Goal: Transaction & Acquisition: Purchase product/service

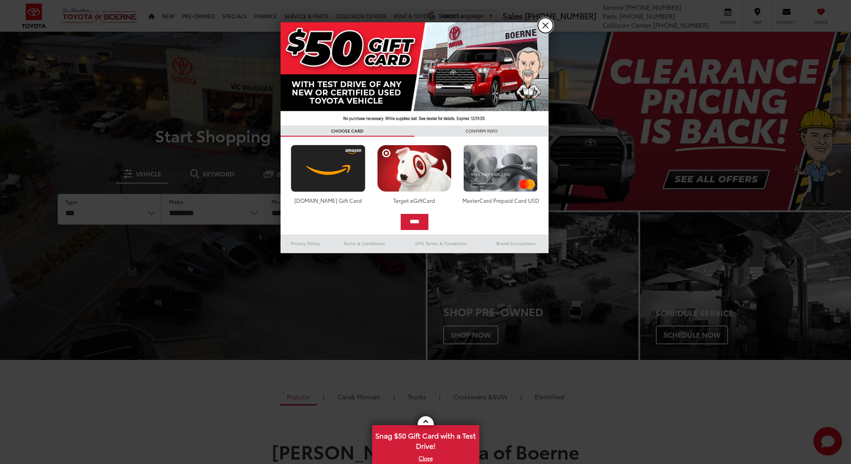
click at [543, 24] on link "X" at bounding box center [545, 25] width 15 height 15
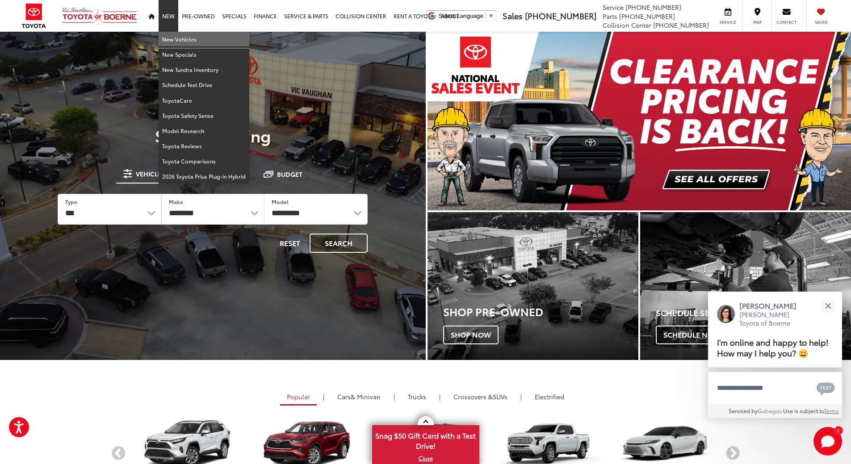
click at [172, 37] on link "New Vehicles" at bounding box center [204, 39] width 91 height 15
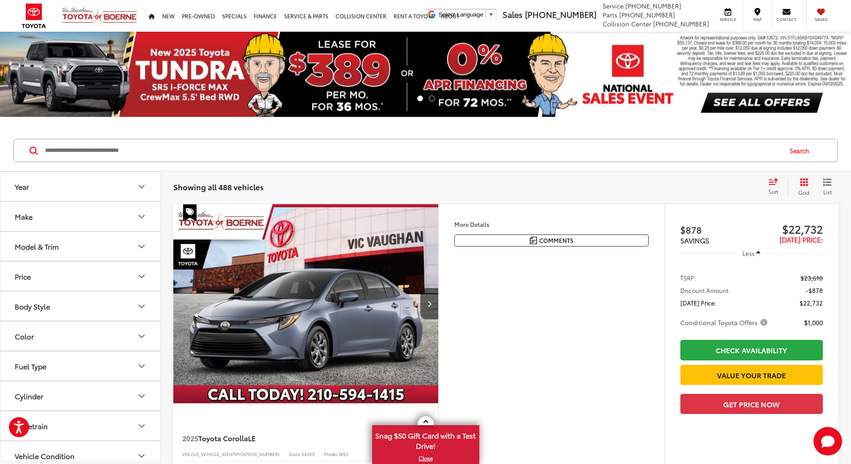
click at [140, 249] on icon "Model & Trim" at bounding box center [141, 246] width 11 height 11
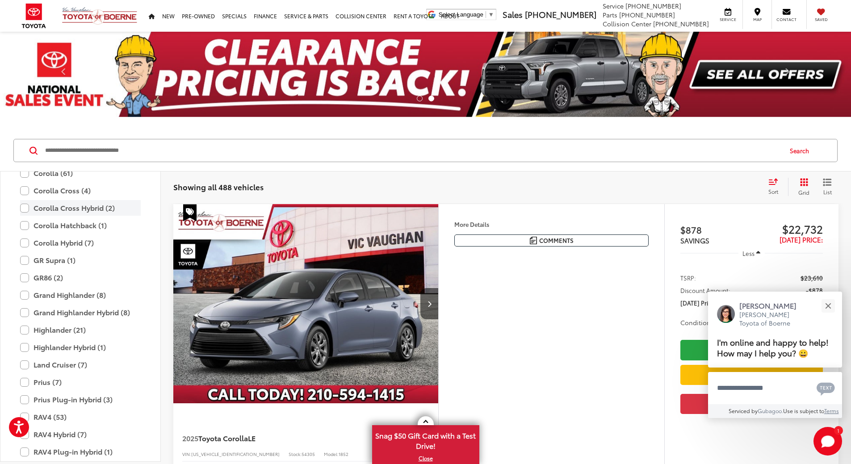
scroll to position [173, 0]
click at [73, 365] on label "Land Cruiser (7)" at bounding box center [80, 364] width 121 height 16
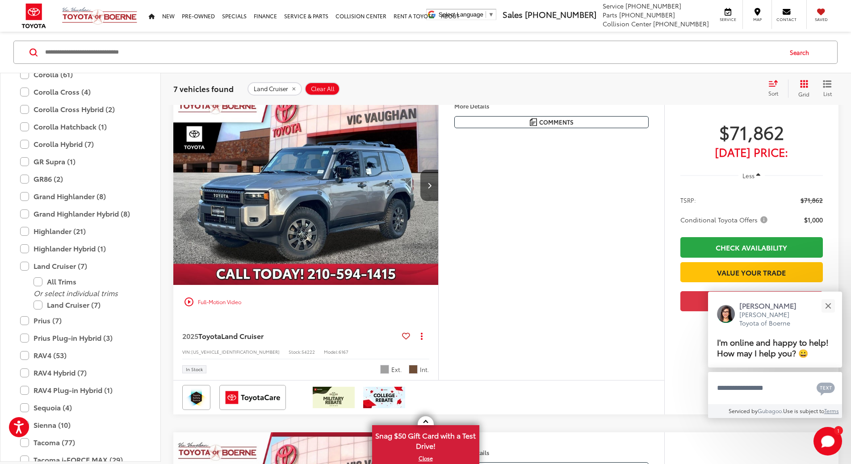
scroll to position [134, 0]
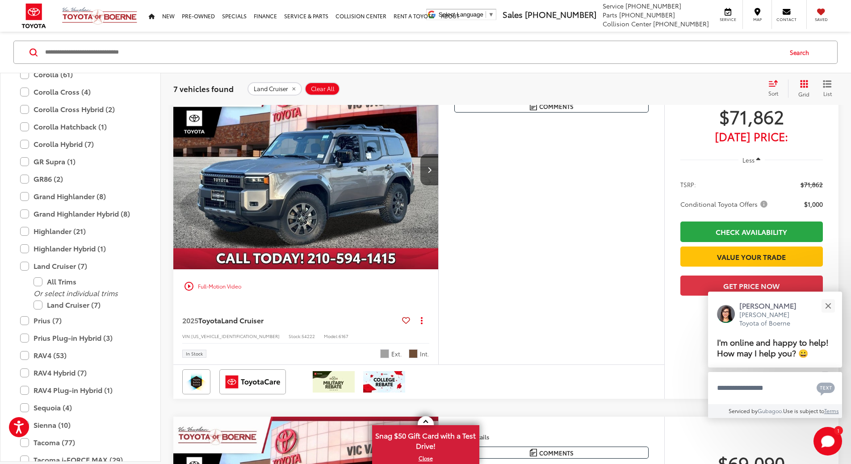
click at [392, 216] on img "2025 Toyota Land Cruiser Land Cruiser 0" at bounding box center [306, 170] width 266 height 200
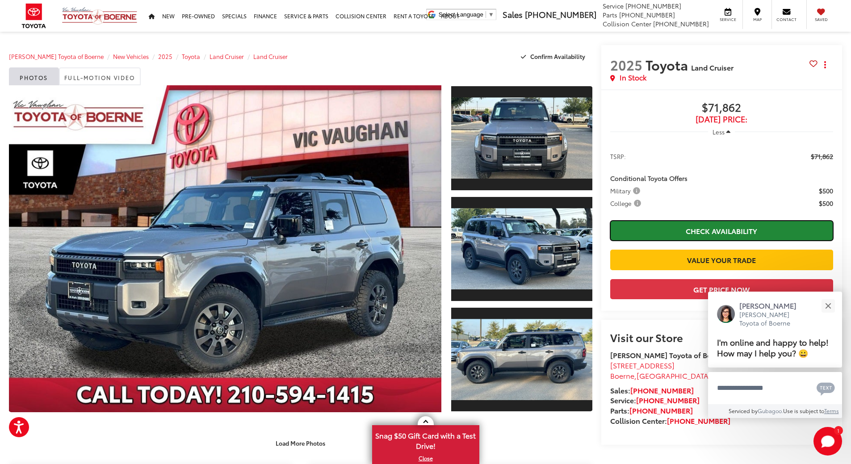
click at [695, 228] on link "Check Availability" at bounding box center [721, 231] width 223 height 20
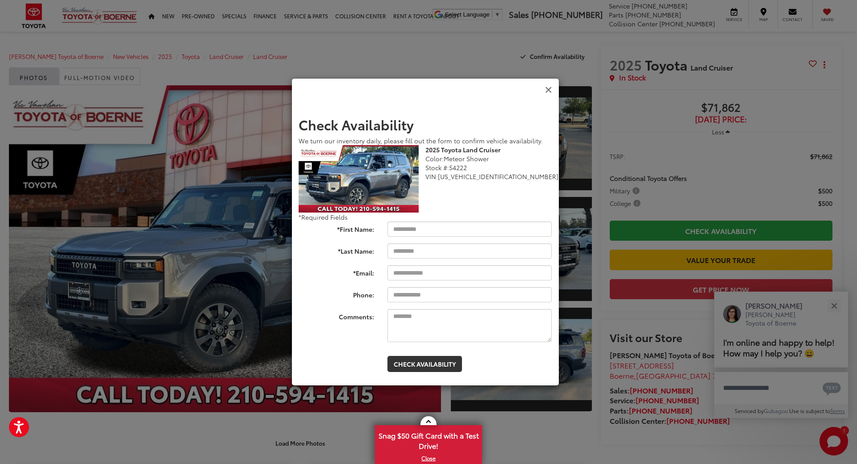
click at [551, 85] on icon "Close" at bounding box center [548, 89] width 7 height 9
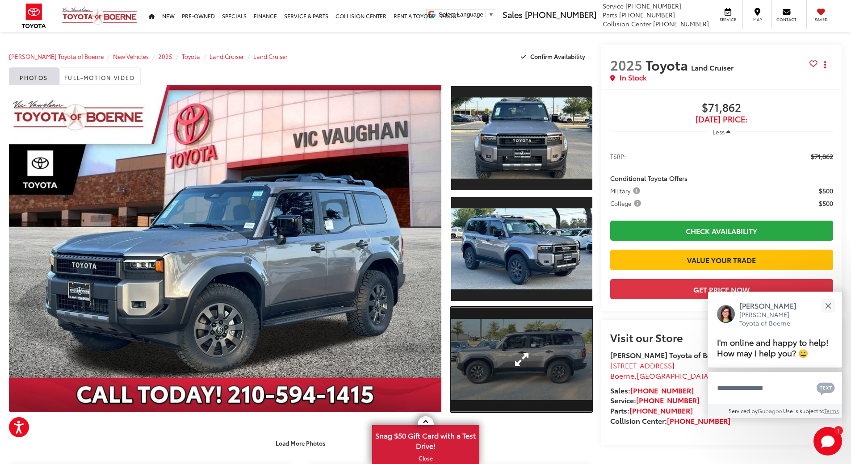
click at [513, 359] on link "Expand Photo 3" at bounding box center [521, 360] width 141 height 106
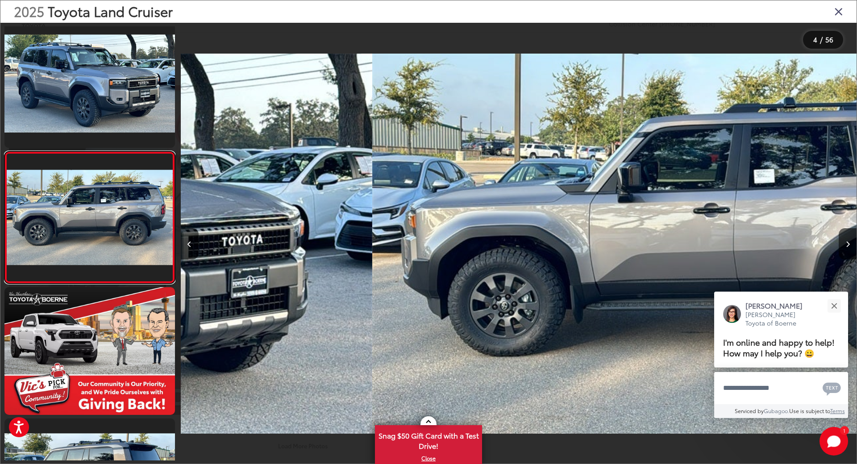
scroll to position [0, 2029]
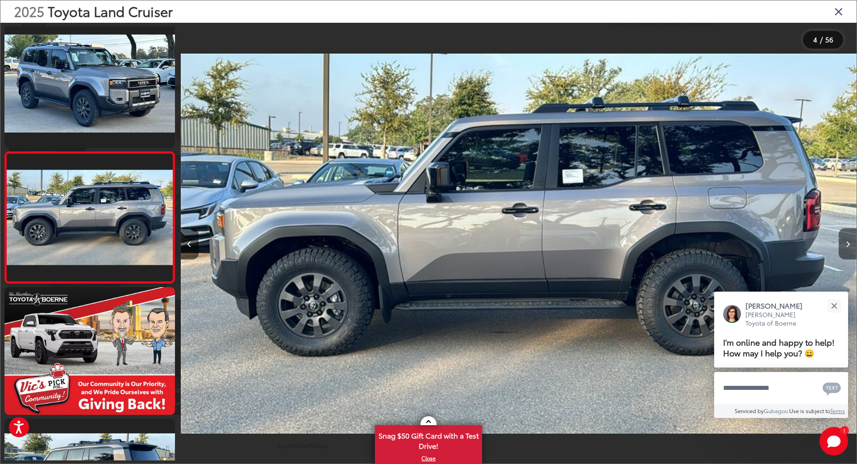
click at [850, 250] on button "Next image" at bounding box center [848, 243] width 18 height 31
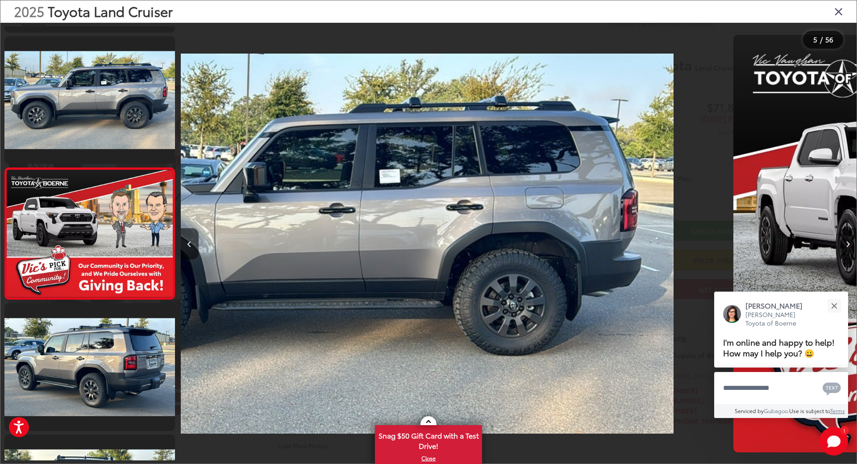
scroll to position [401, 0]
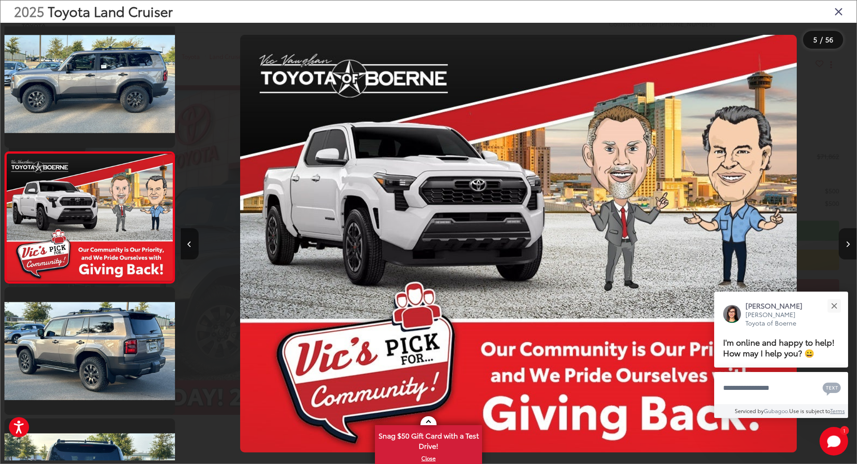
click at [850, 250] on button "Next image" at bounding box center [848, 243] width 18 height 31
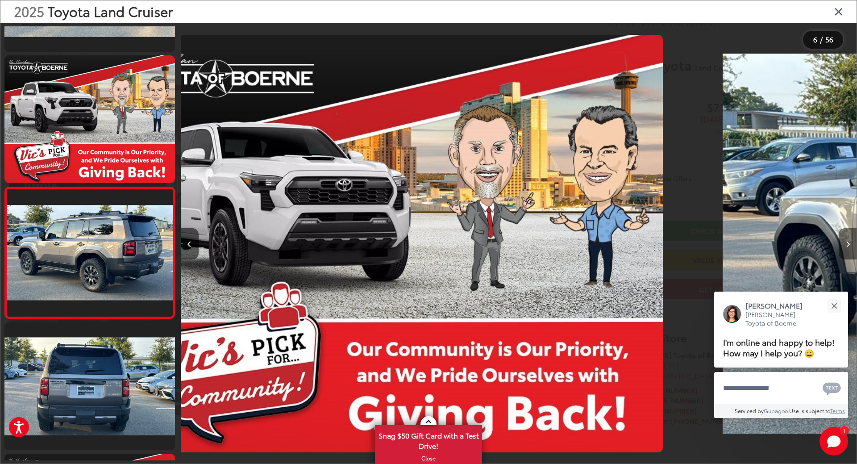
scroll to position [532, 0]
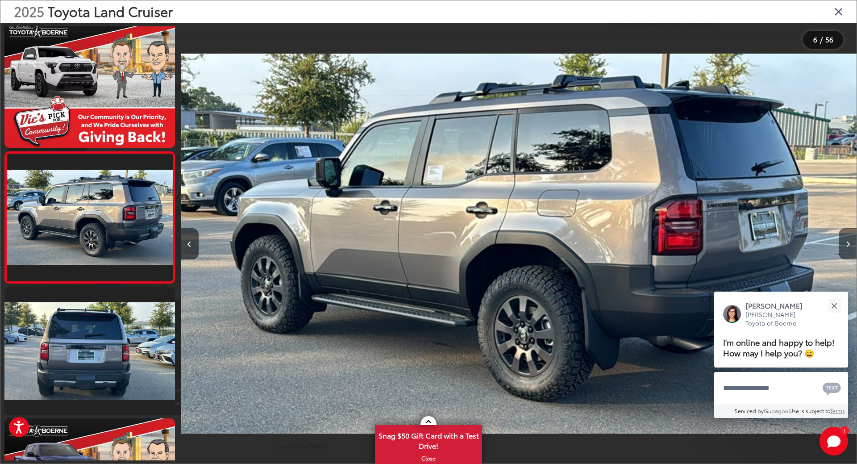
click at [850, 250] on button "Next image" at bounding box center [848, 243] width 18 height 31
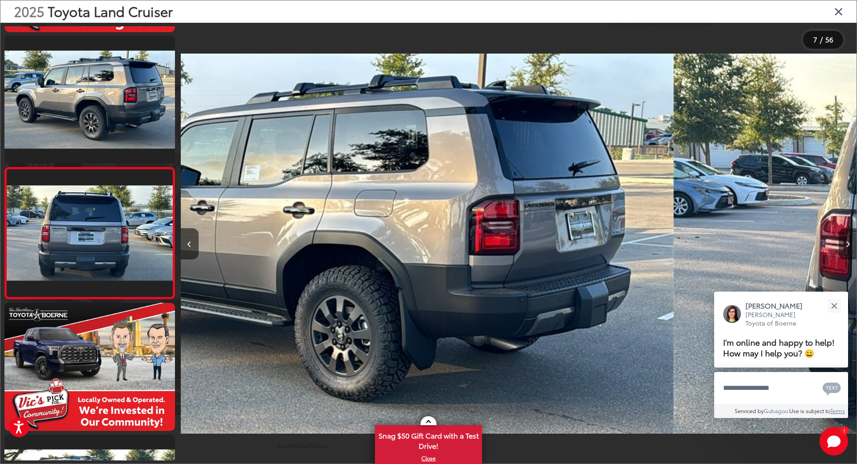
scroll to position [664, 0]
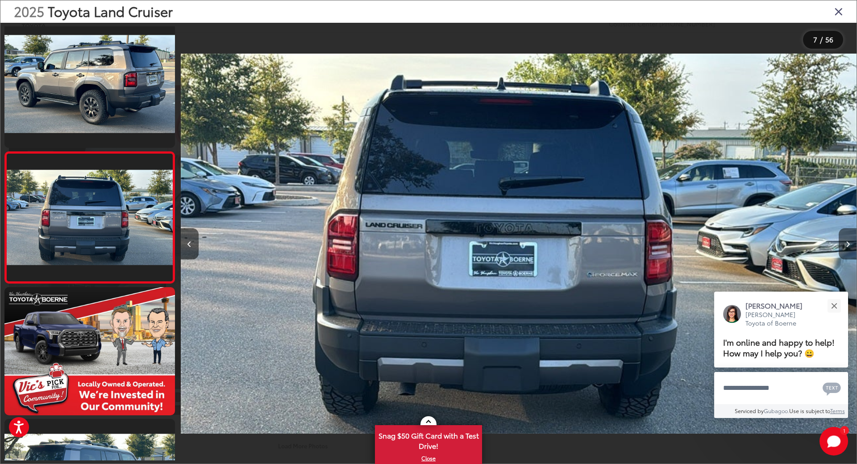
click at [850, 250] on button "Next image" at bounding box center [848, 243] width 18 height 31
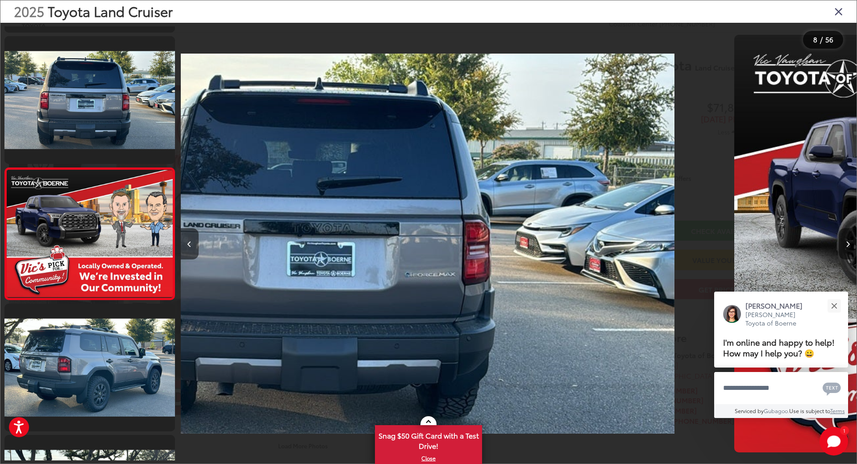
scroll to position [795, 0]
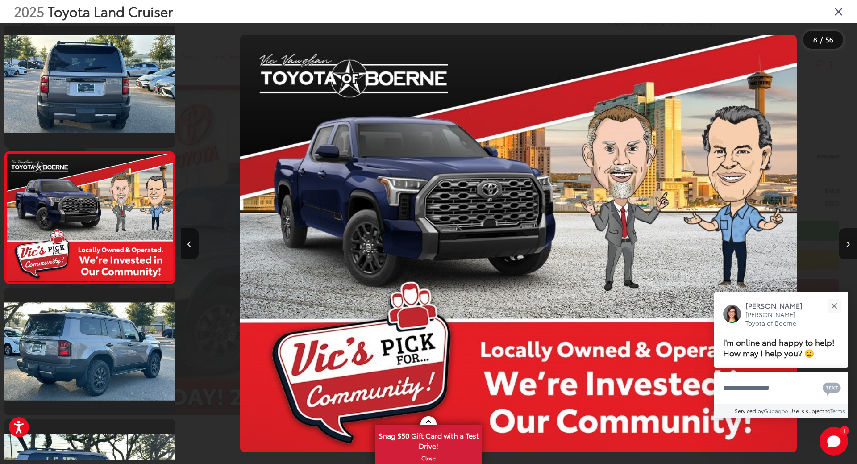
click at [850, 250] on button "Next image" at bounding box center [848, 243] width 18 height 31
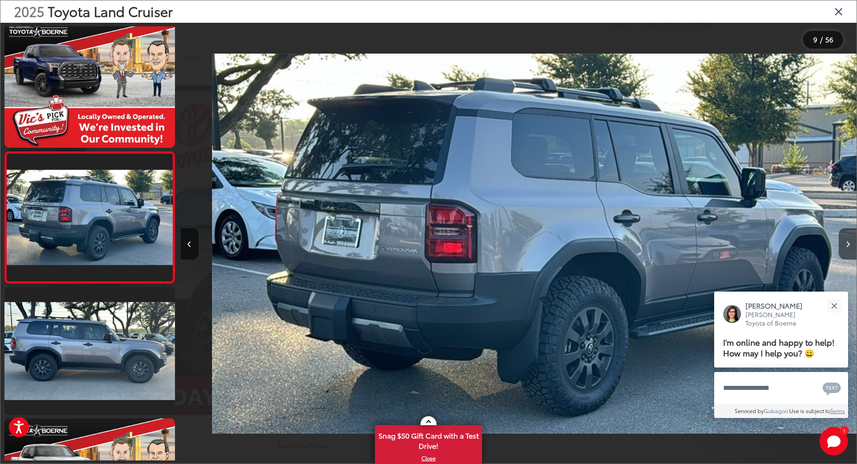
scroll to position [0, 5410]
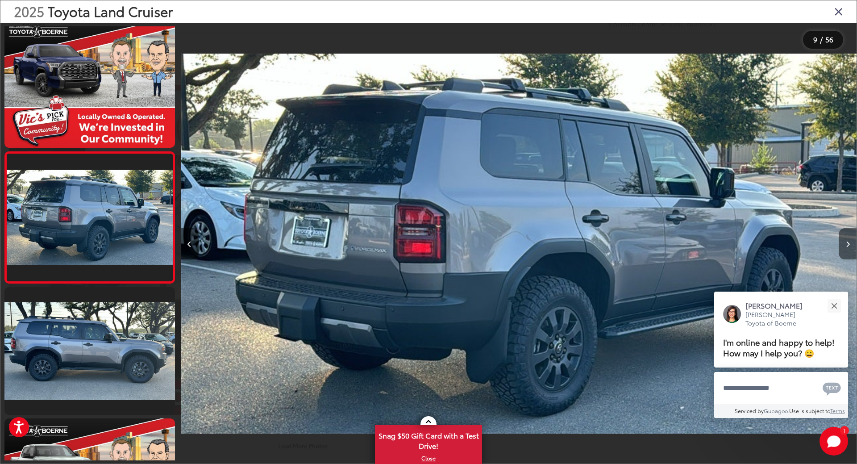
click at [850, 251] on button "Next image" at bounding box center [848, 243] width 18 height 31
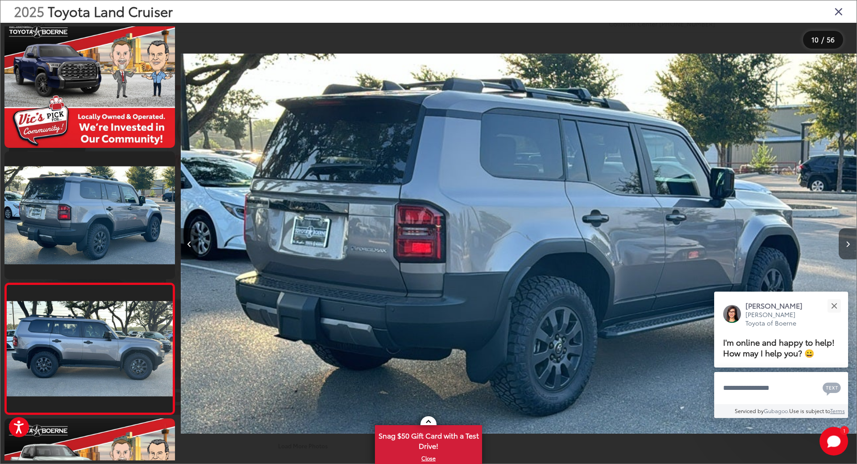
scroll to position [0, 0]
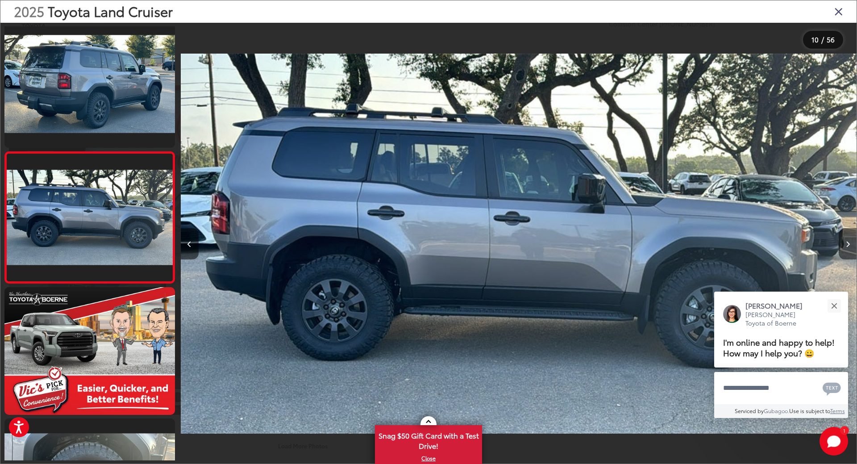
click at [850, 251] on button "Next image" at bounding box center [848, 243] width 18 height 31
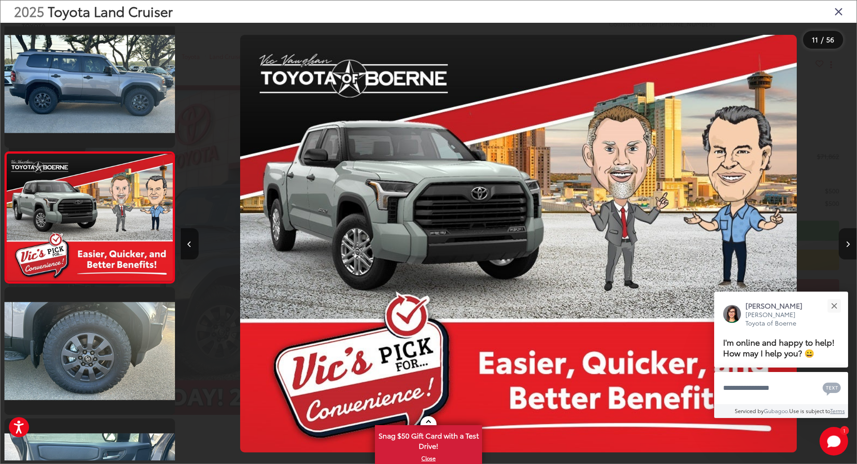
click at [850, 251] on button "Next image" at bounding box center [848, 243] width 18 height 31
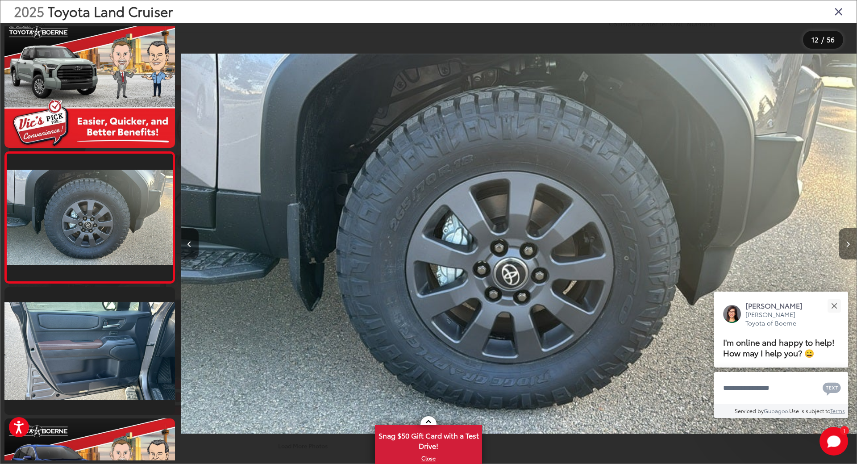
click at [850, 251] on button "Next image" at bounding box center [848, 243] width 18 height 31
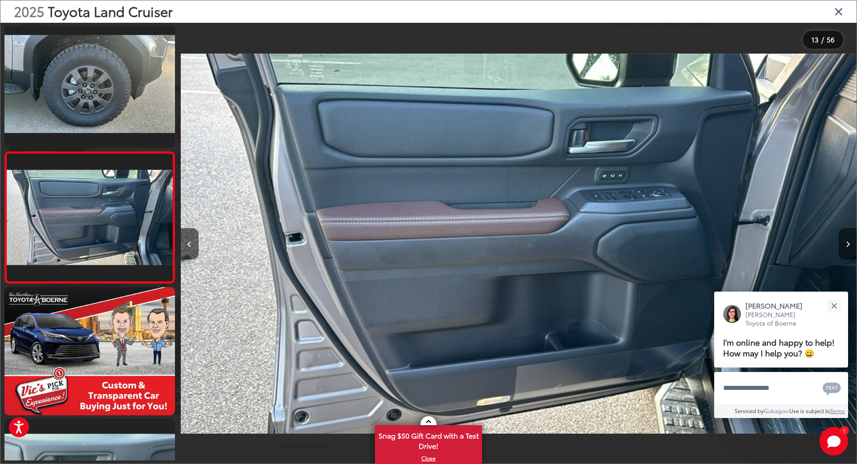
click at [850, 251] on button "Next image" at bounding box center [848, 243] width 18 height 31
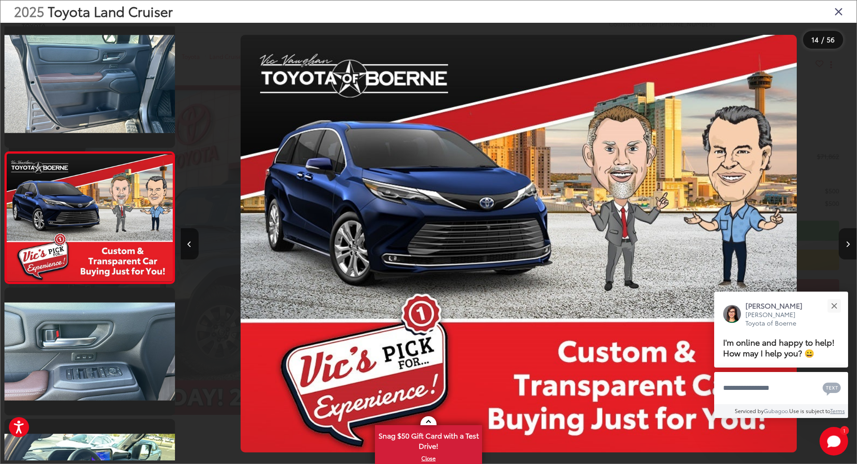
click at [850, 251] on button "Next image" at bounding box center [848, 243] width 18 height 31
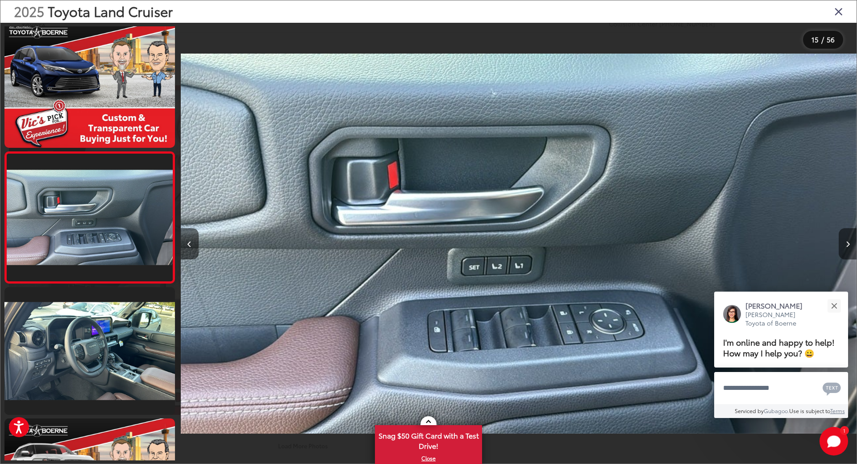
click at [850, 251] on button "Next image" at bounding box center [848, 243] width 18 height 31
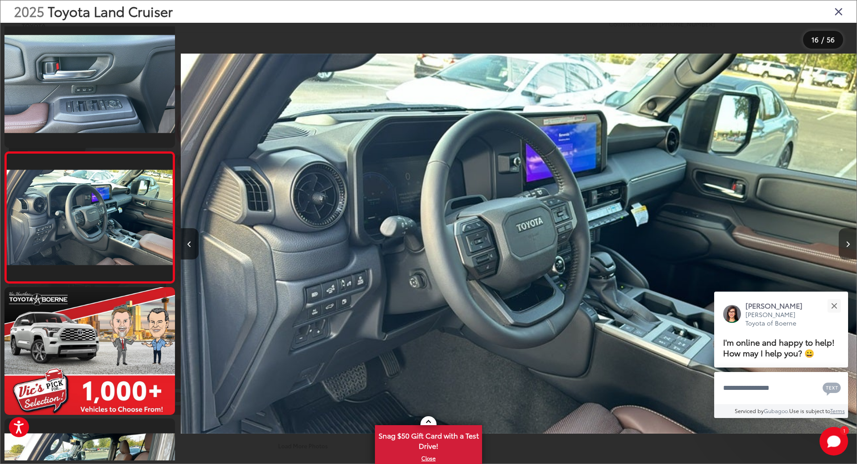
click at [850, 251] on button "Next image" at bounding box center [848, 243] width 18 height 31
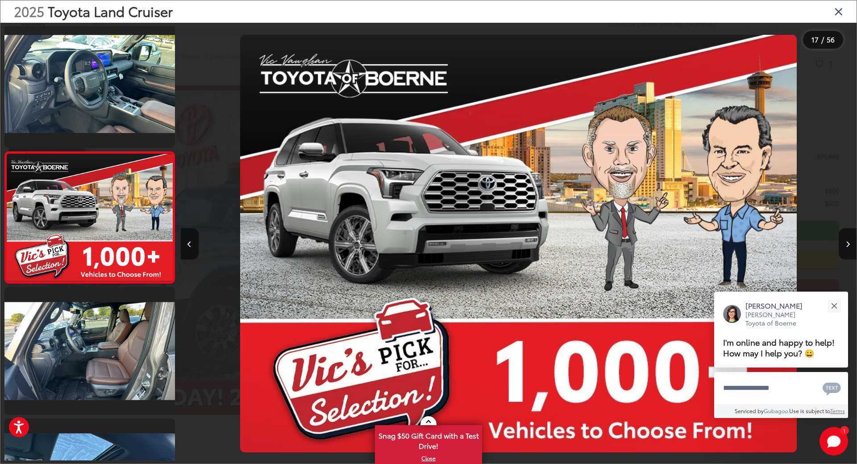
click at [839, 8] on icon "Close gallery" at bounding box center [839, 11] width 9 height 12
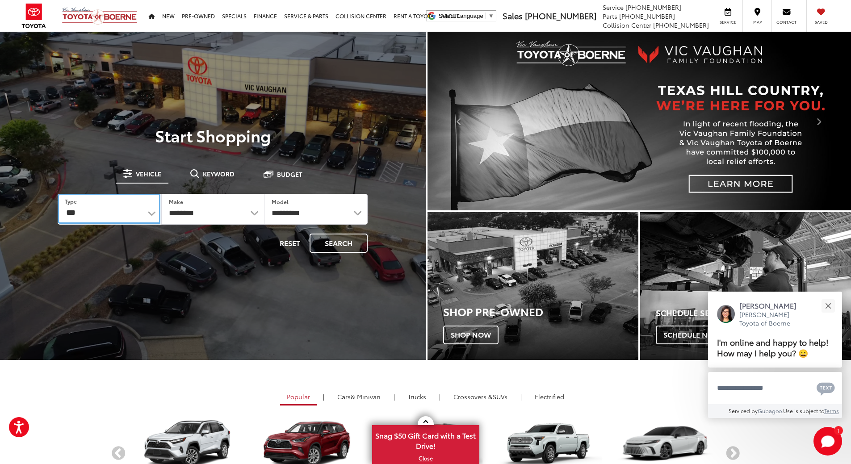
click at [151, 217] on select "*** *** **** *********" at bounding box center [109, 209] width 102 height 30
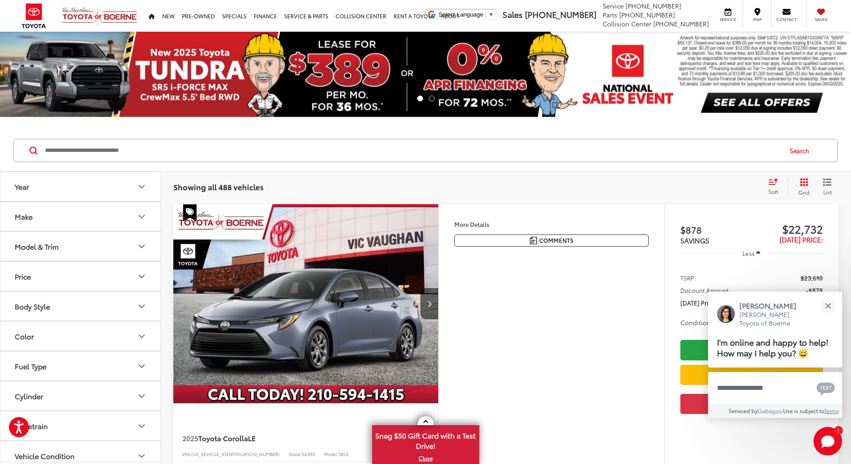
click at [141, 241] on button "Model & Trim" at bounding box center [80, 246] width 161 height 29
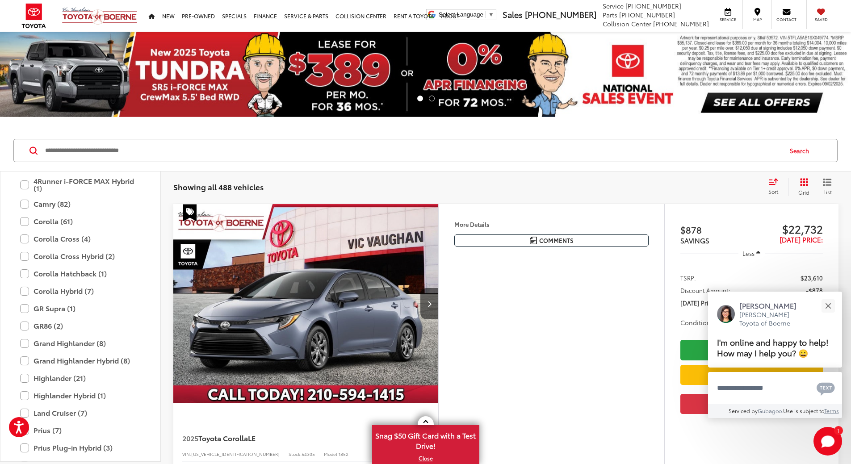
scroll to position [134, 0]
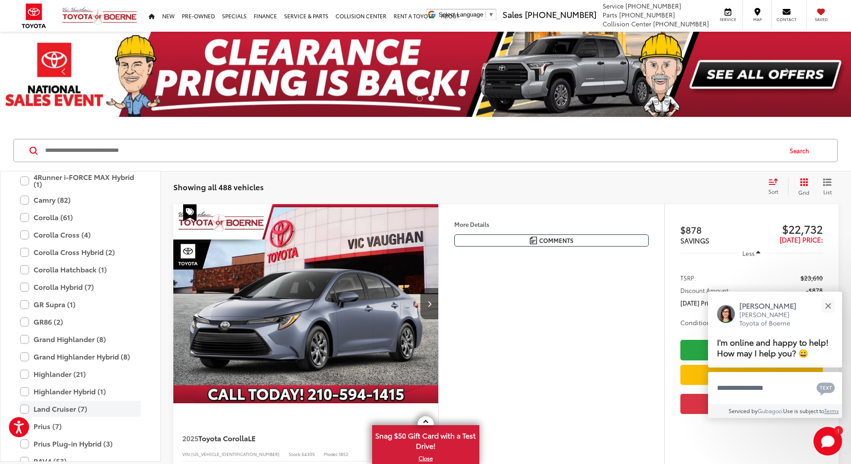
click at [40, 406] on label "Land Cruiser (7)" at bounding box center [80, 409] width 121 height 16
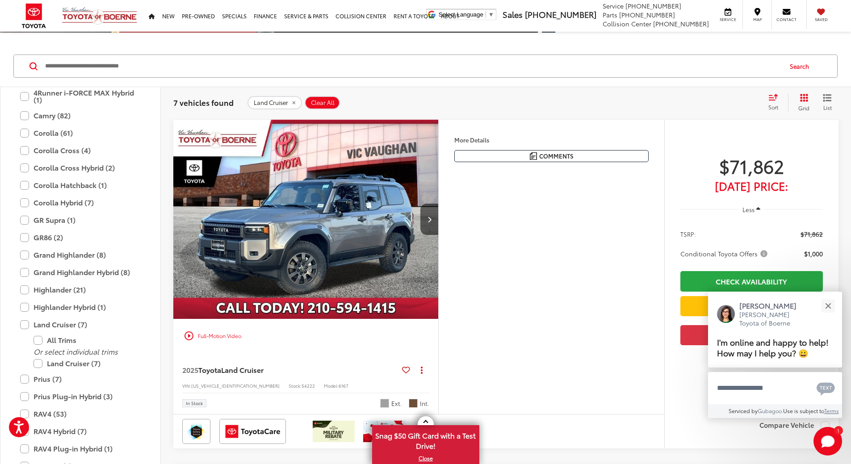
scroll to position [81, 0]
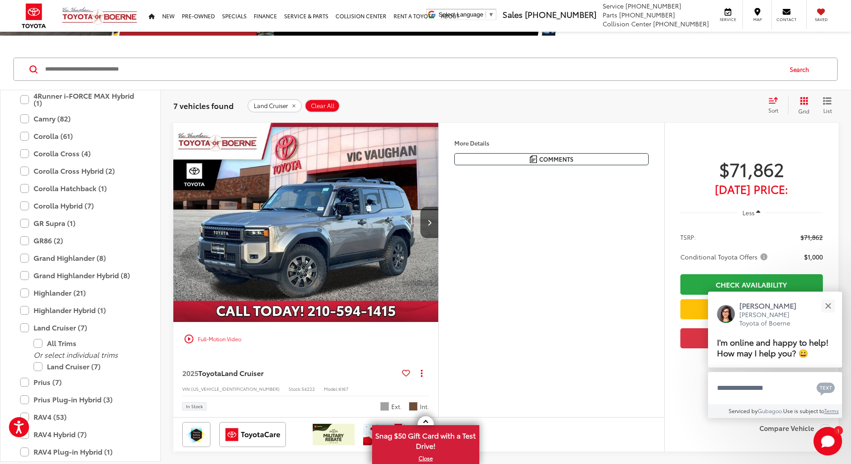
click at [388, 222] on img "2025 Toyota Land Cruiser Land Cruiser 0" at bounding box center [306, 223] width 266 height 200
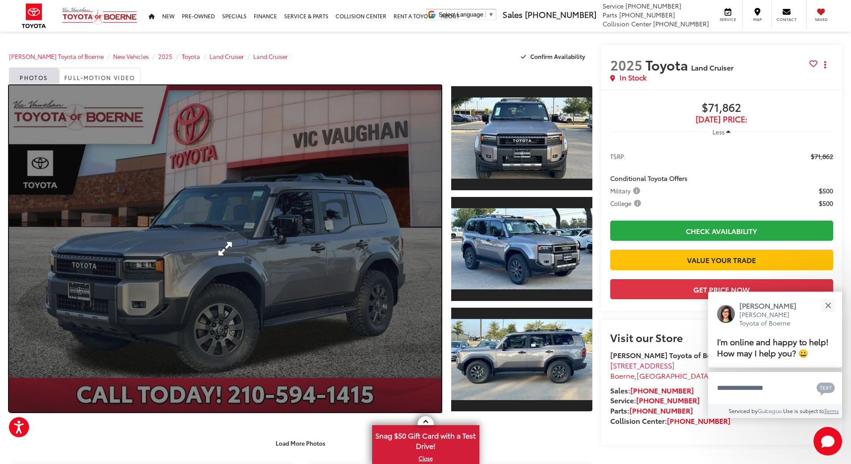
click at [287, 201] on link "Expand Photo 0" at bounding box center [225, 248] width 432 height 327
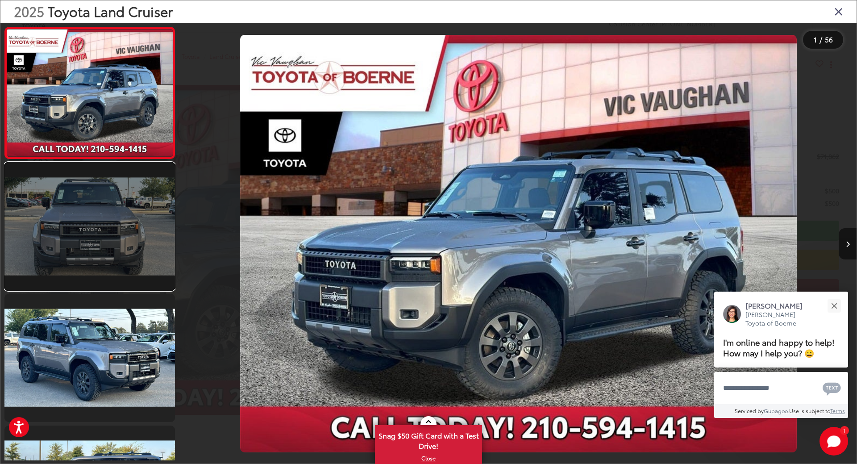
click at [138, 219] on link at bounding box center [89, 227] width 171 height 128
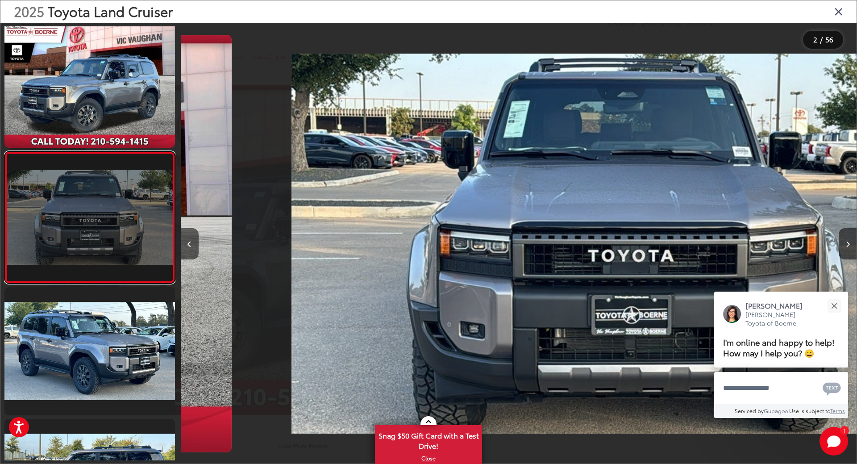
scroll to position [0, 676]
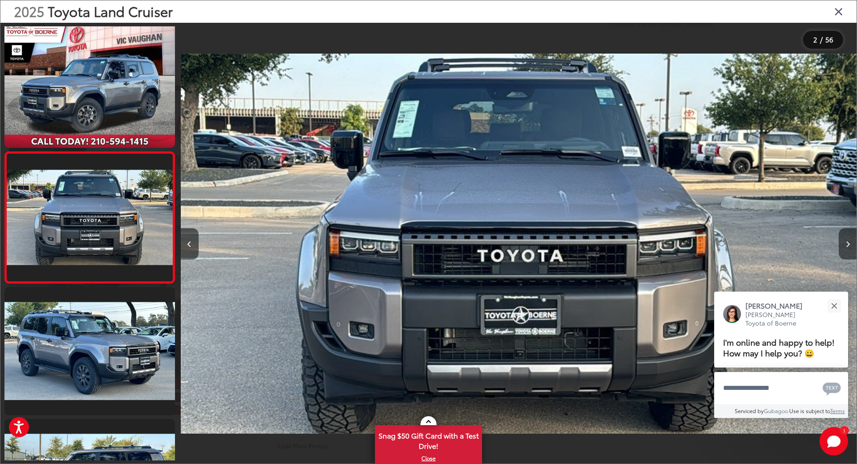
click at [843, 248] on button "Next image" at bounding box center [848, 243] width 18 height 31
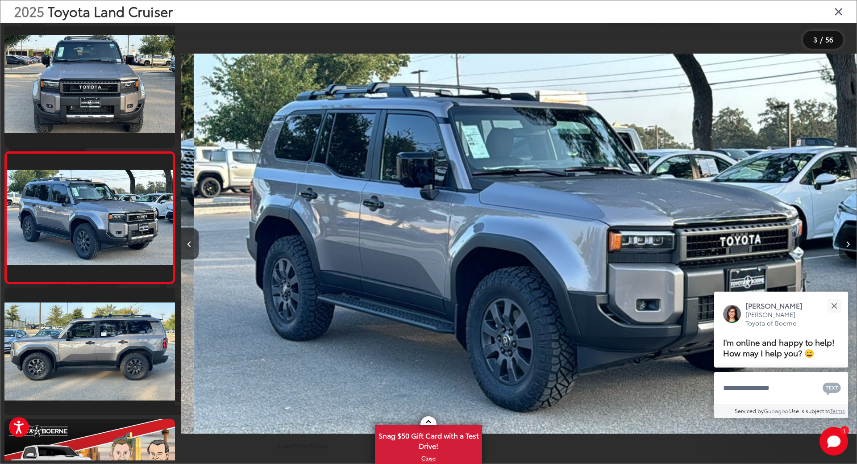
scroll to position [0, 1352]
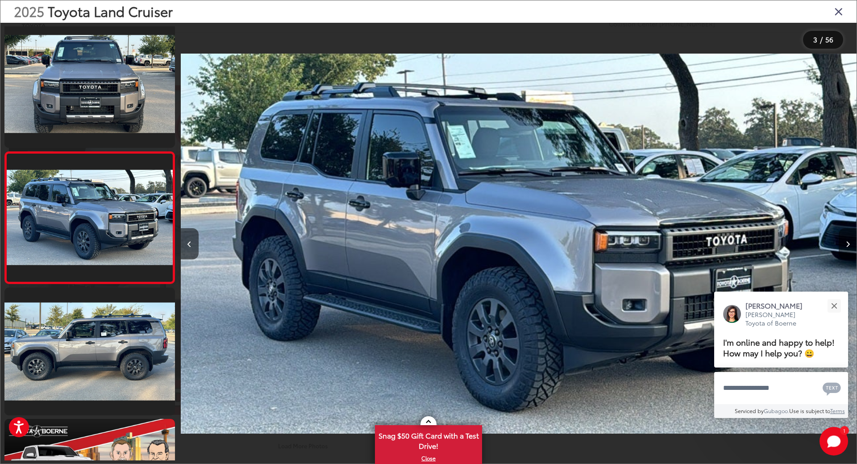
click at [843, 248] on button "Next image" at bounding box center [848, 243] width 18 height 31
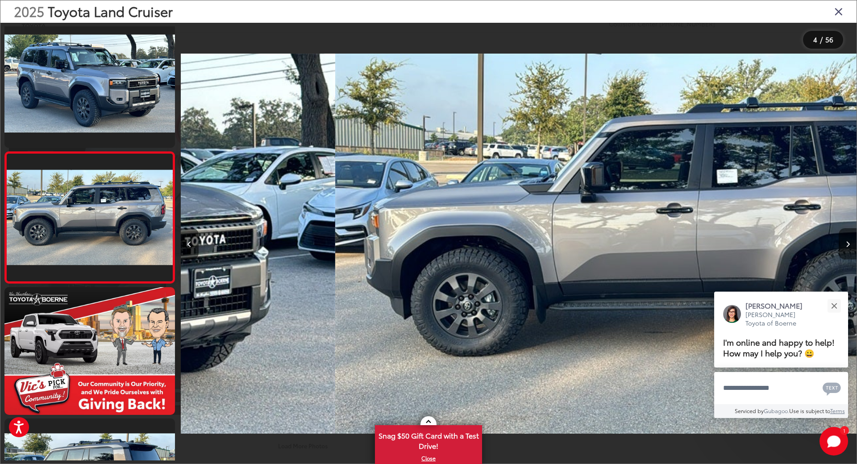
scroll to position [0, 2029]
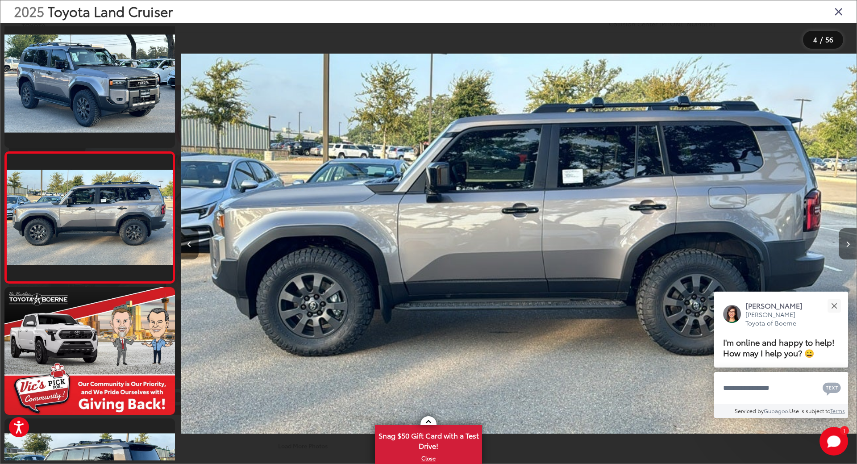
click at [843, 248] on button "Next image" at bounding box center [848, 243] width 18 height 31
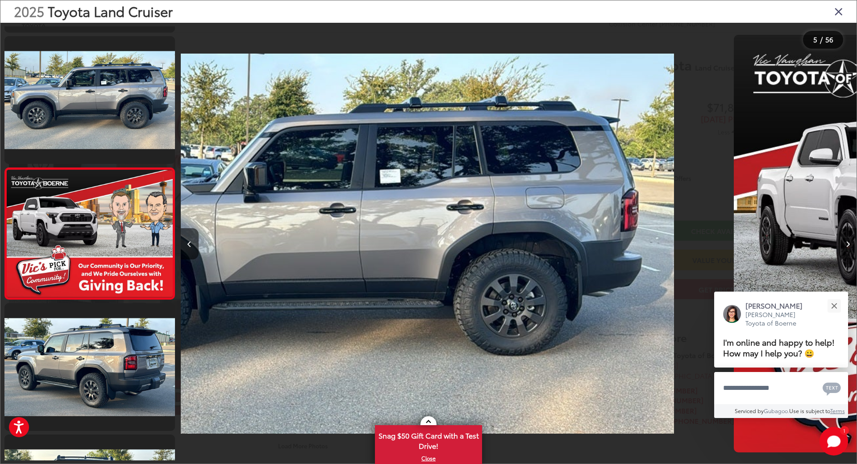
scroll to position [401, 0]
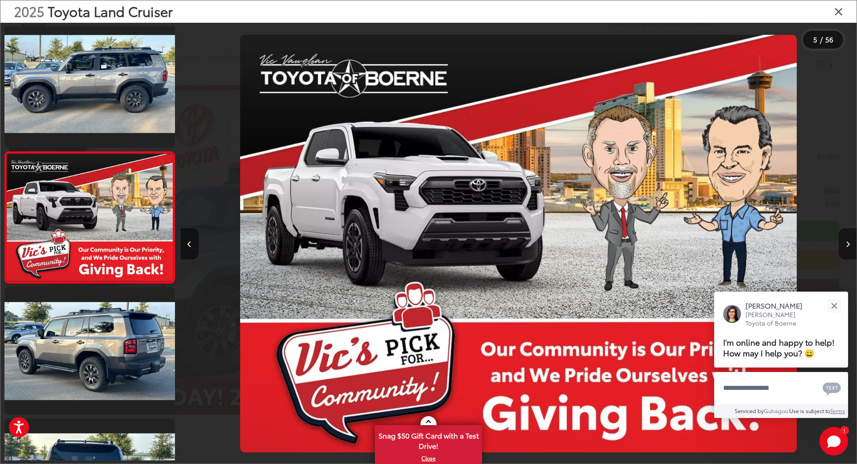
click at [843, 248] on button "Next image" at bounding box center [848, 243] width 18 height 31
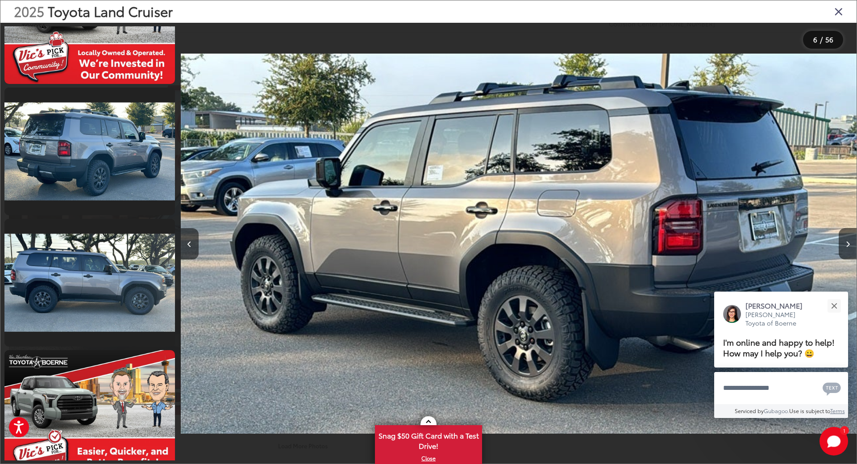
scroll to position [1023, 0]
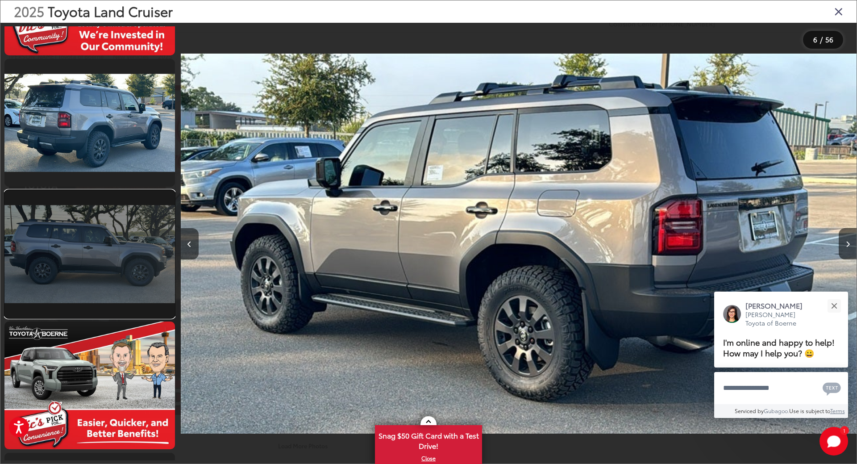
click at [83, 237] on link at bounding box center [89, 254] width 171 height 128
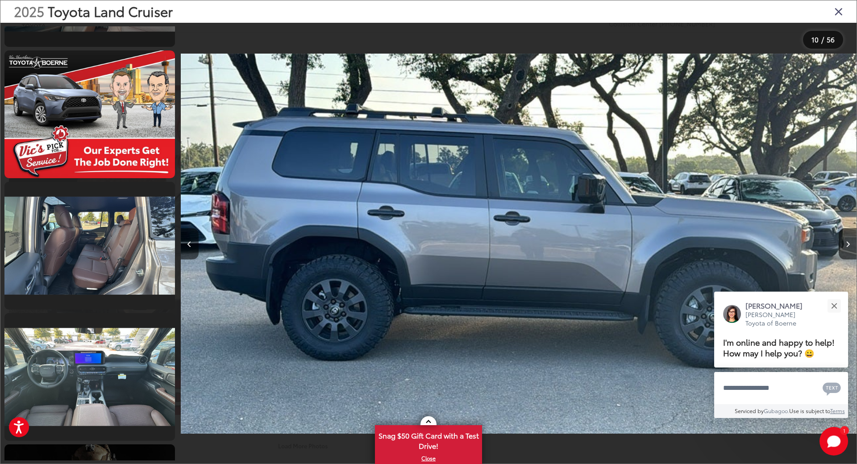
scroll to position [2487, 0]
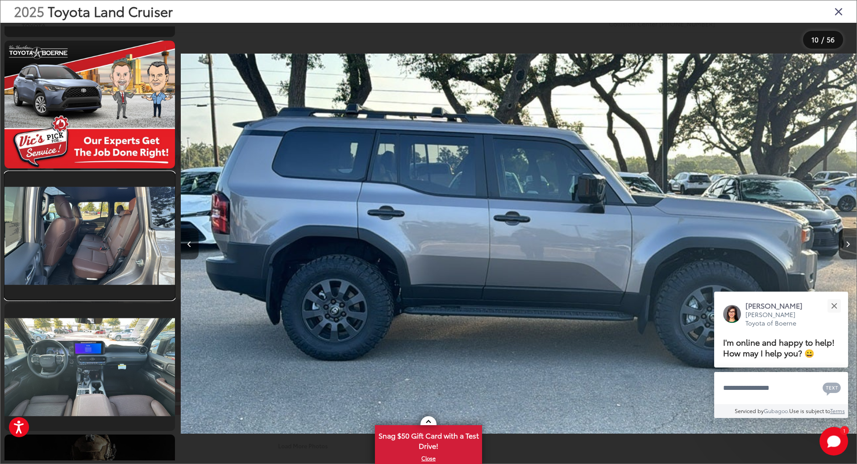
click at [90, 213] on link at bounding box center [89, 236] width 171 height 128
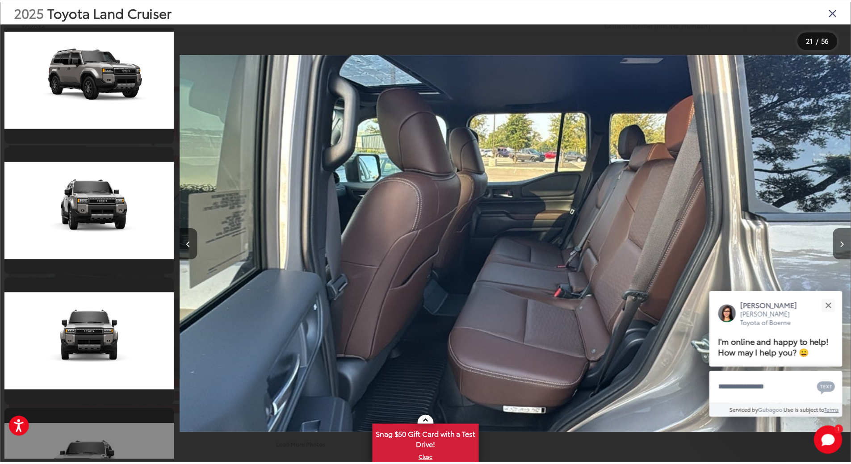
scroll to position [0, 0]
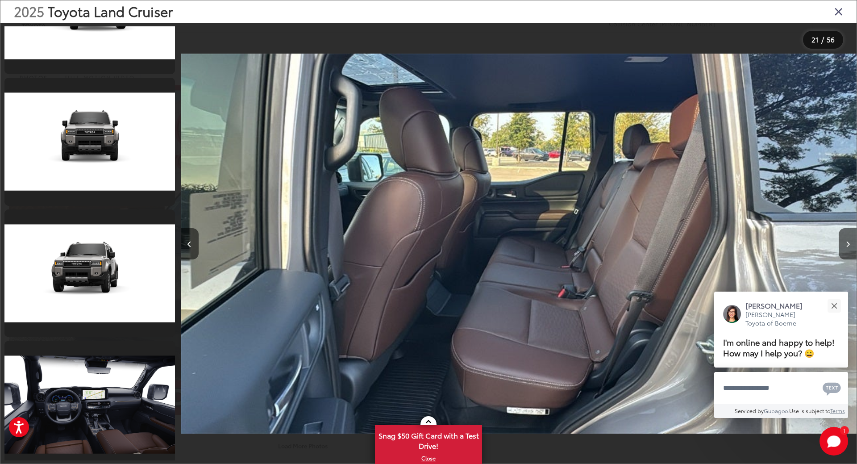
click at [836, 15] on icon "Close gallery" at bounding box center [839, 11] width 9 height 12
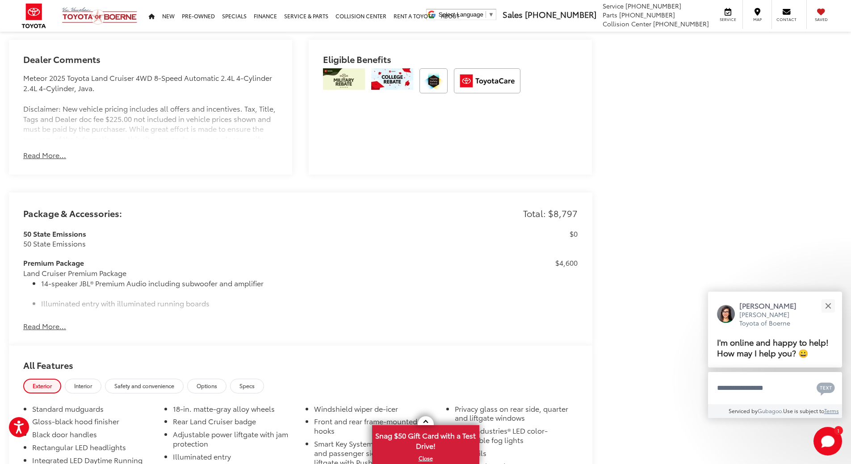
click at [43, 154] on button "Read More..." at bounding box center [44, 155] width 43 height 10
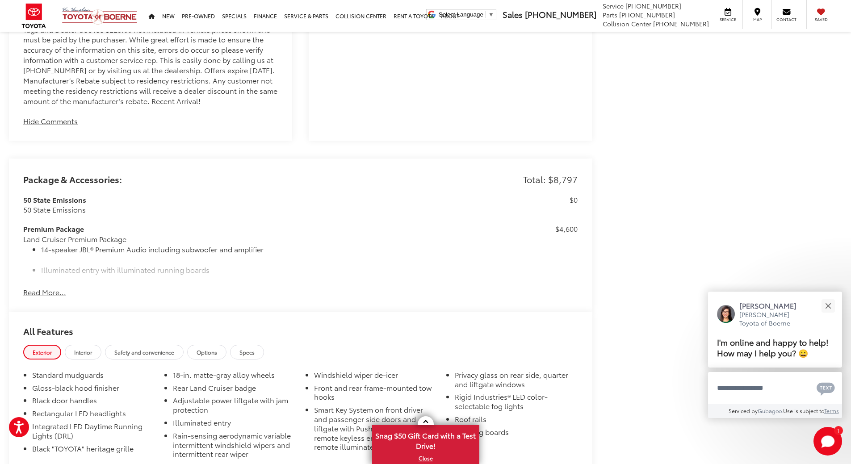
click at [48, 290] on button "Read More..." at bounding box center [44, 292] width 43 height 10
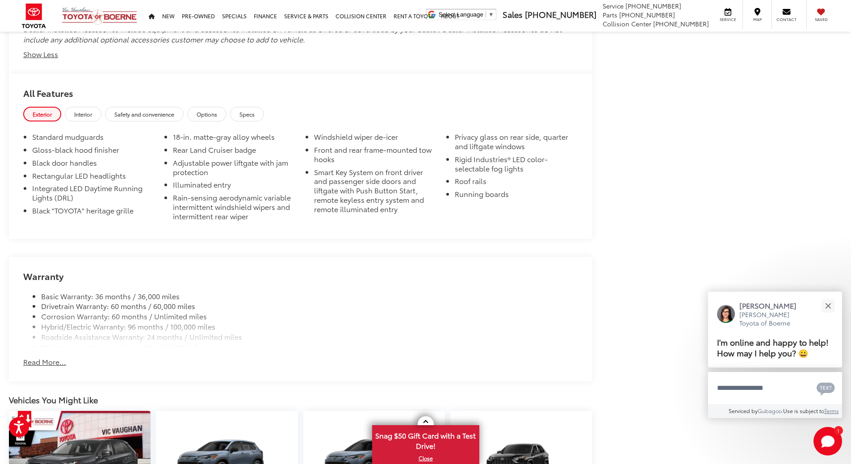
scroll to position [1799, 0]
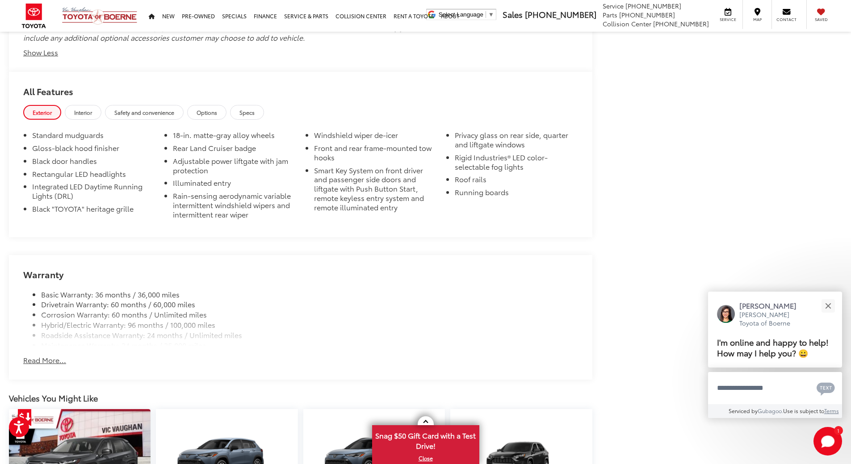
click at [46, 355] on button "Read More..." at bounding box center [44, 360] width 43 height 10
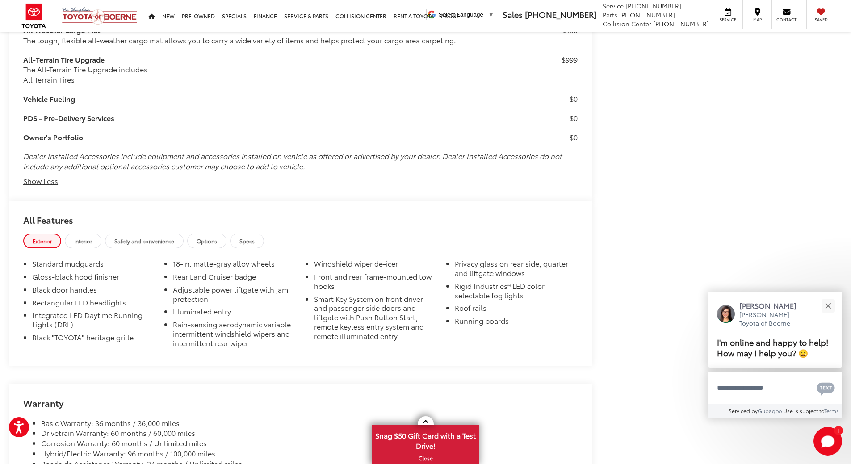
scroll to position [1666, 0]
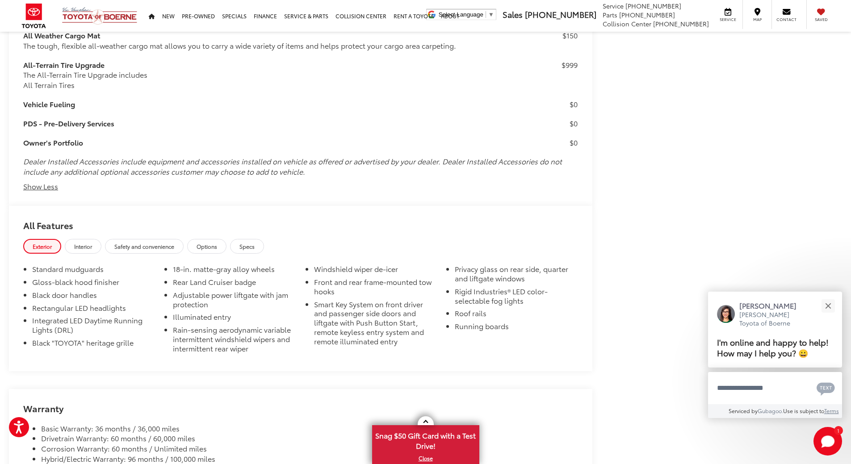
click at [213, 252] on div "Exterior Interior Safety and convenience Options Specs" at bounding box center [300, 247] width 583 height 17
click at [212, 246] on span "Options" at bounding box center [206, 246] width 21 height 8
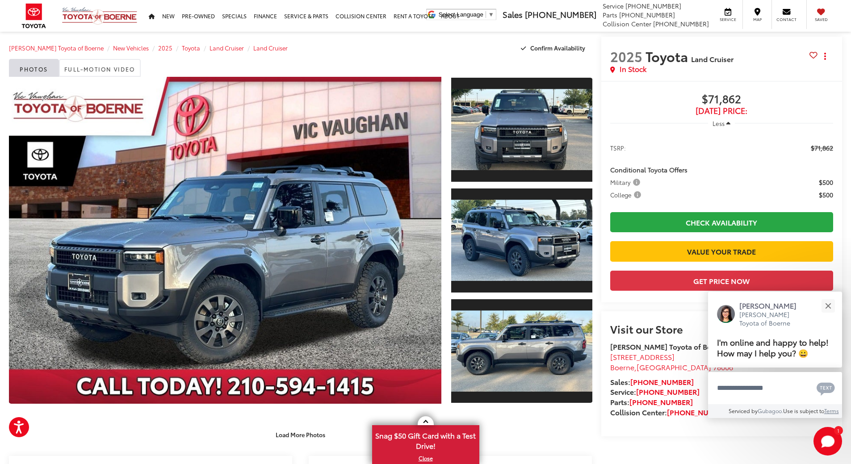
scroll to position [0, 0]
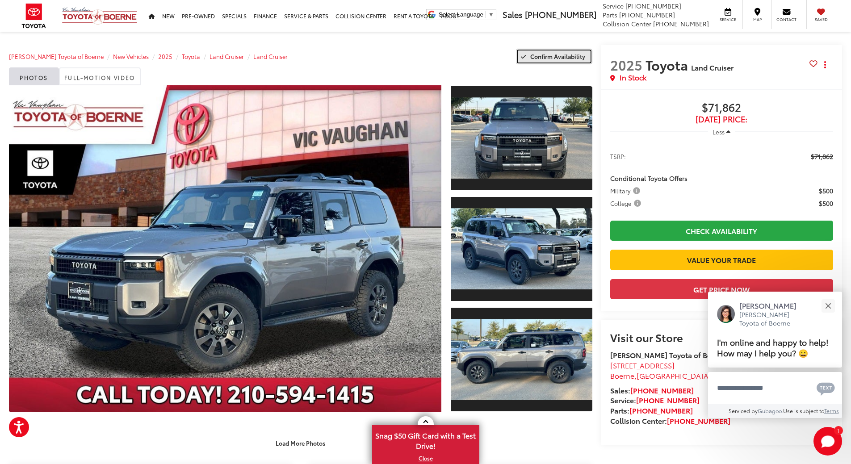
click at [547, 59] on span "Confirm Availability" at bounding box center [557, 56] width 55 height 8
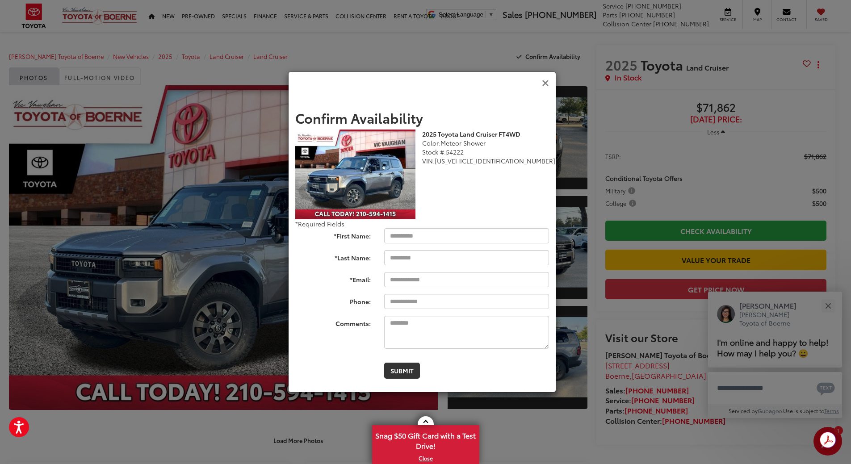
click at [545, 84] on icon "Close" at bounding box center [545, 83] width 7 height 9
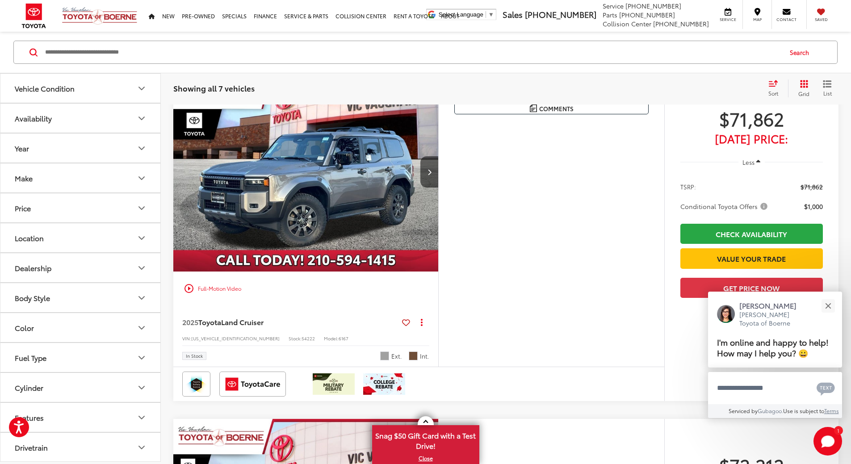
scroll to position [134, 0]
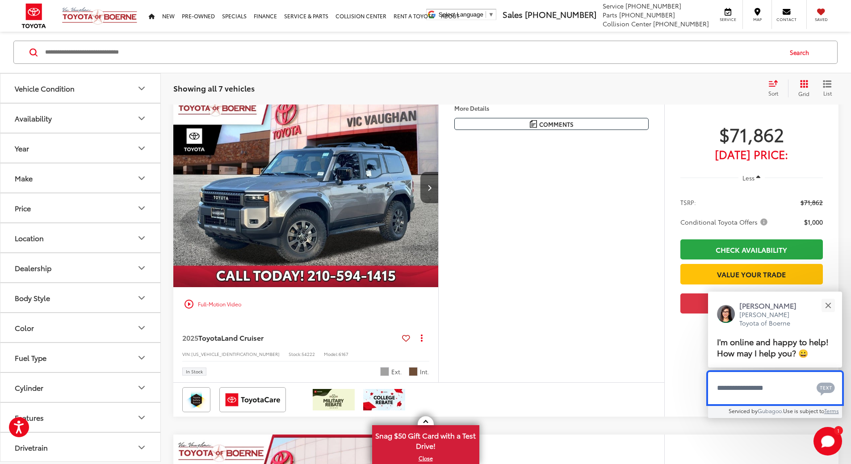
click at [781, 393] on textarea "Type your message" at bounding box center [775, 388] width 134 height 32
type textarea "**********"
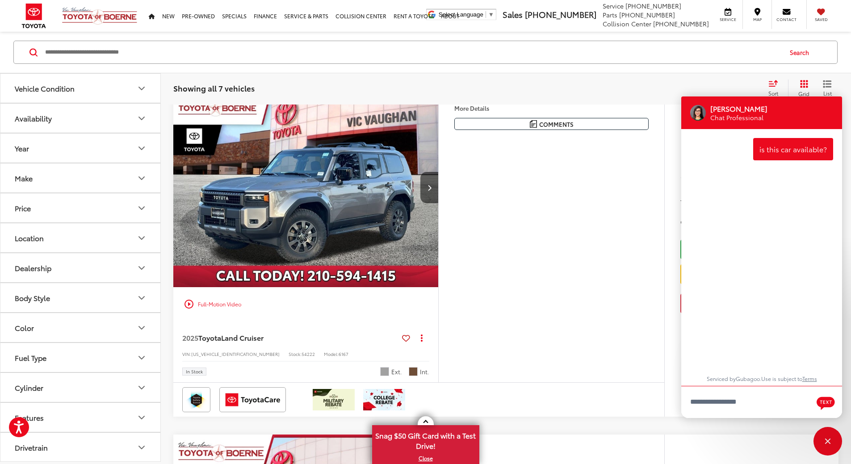
click at [629, 301] on div "More Details Comments Dealer Comments Meteor 2025 Toyota Land Cruiser 4WD 8-Spe…" at bounding box center [551, 235] width 226 height 294
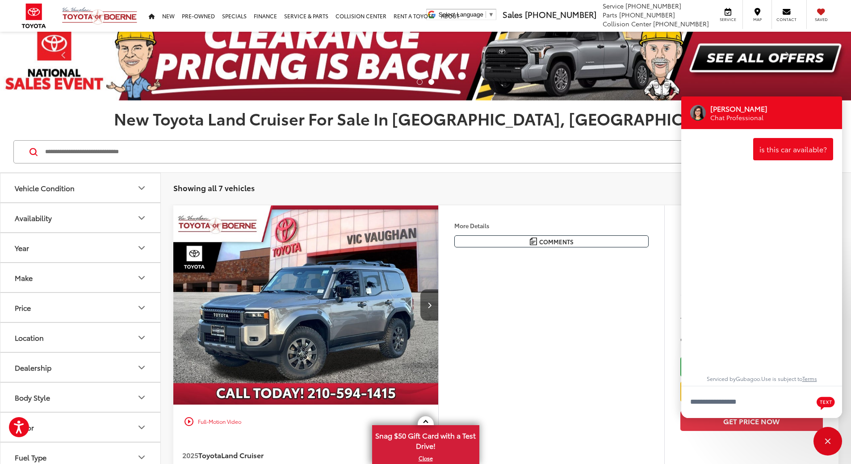
scroll to position [0, 0]
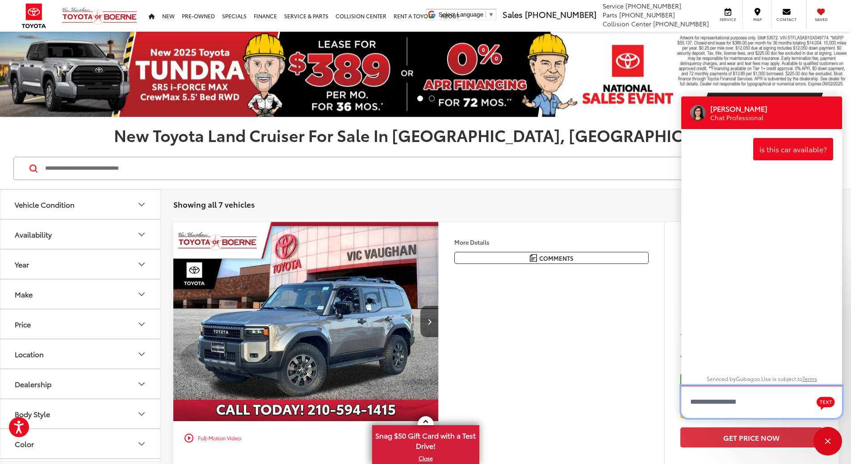
click at [758, 403] on textarea "Type your message" at bounding box center [761, 402] width 161 height 32
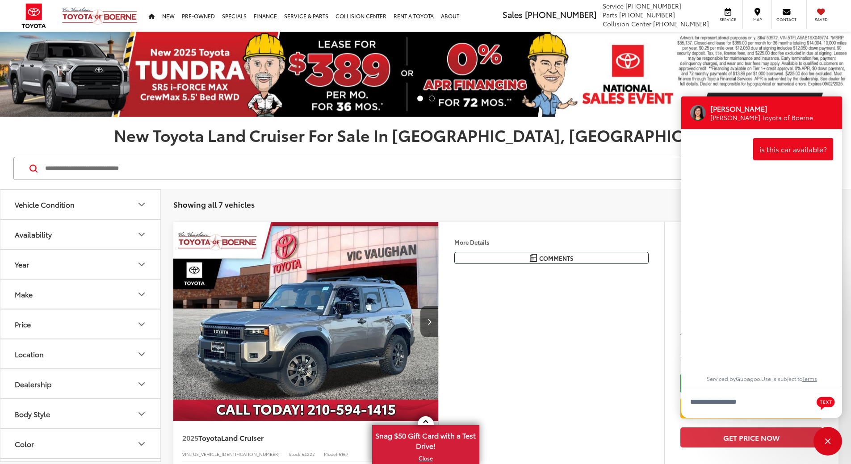
click at [0, 0] on div "Meteor 2025 Toyota Land Cruiser 4WD 8-Speed Automatic 2.4L 4-Cylinder 2.4L 4-Cy…" at bounding box center [0, 0] width 0 height 0
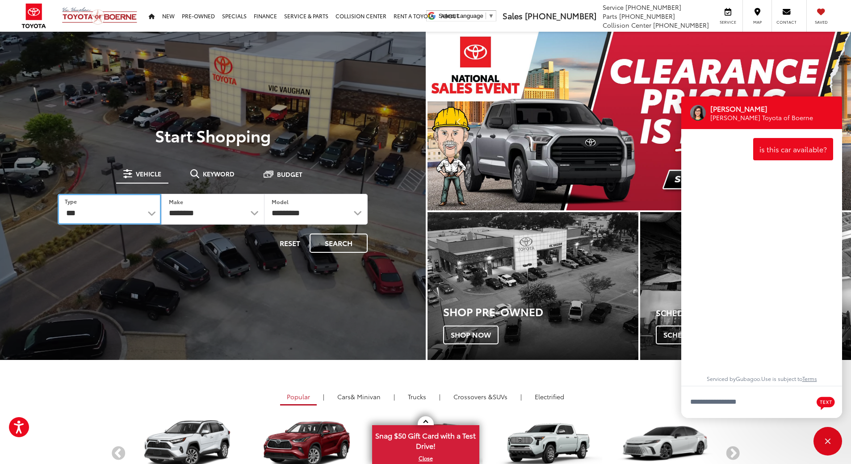
click at [126, 213] on select "*** *** **** *********" at bounding box center [109, 209] width 103 height 31
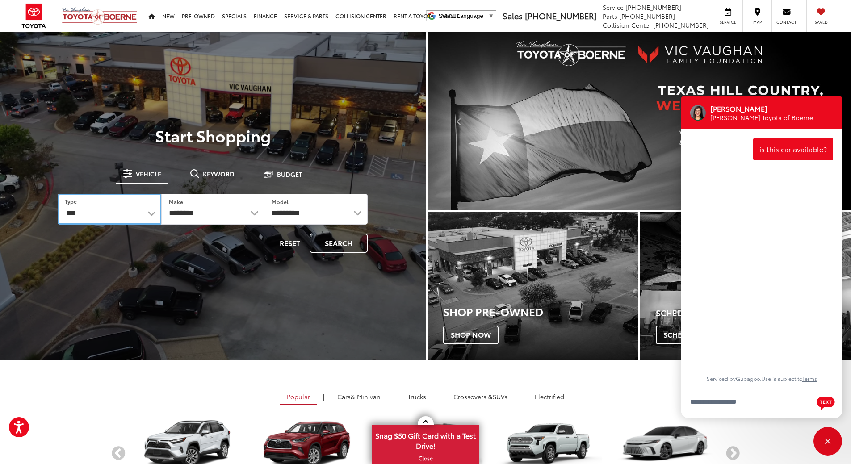
click at [127, 213] on select "*** *** **** *********" at bounding box center [109, 209] width 103 height 31
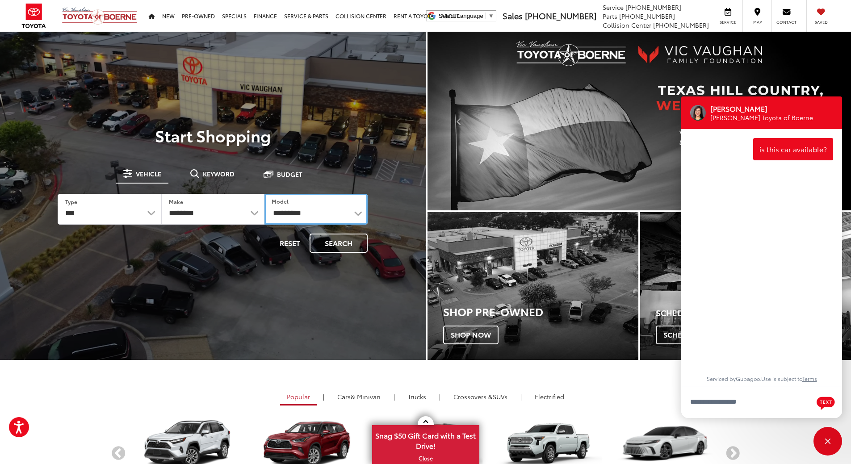
click at [327, 206] on select "**********" at bounding box center [315, 209] width 103 height 31
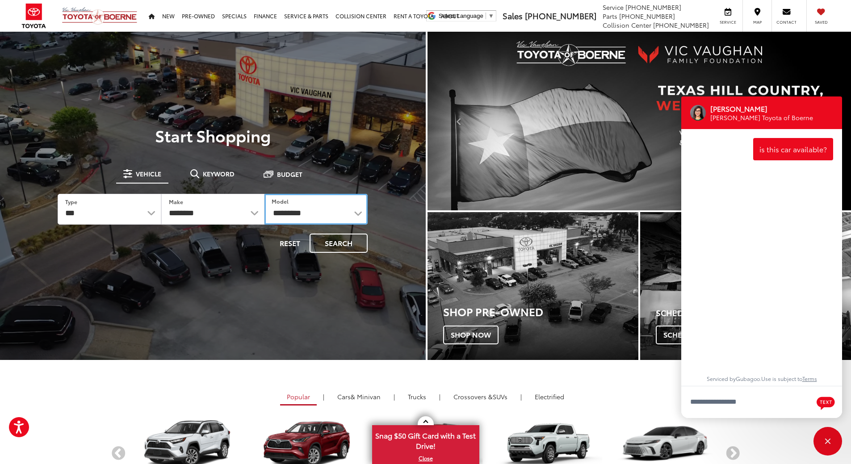
select select "**********"
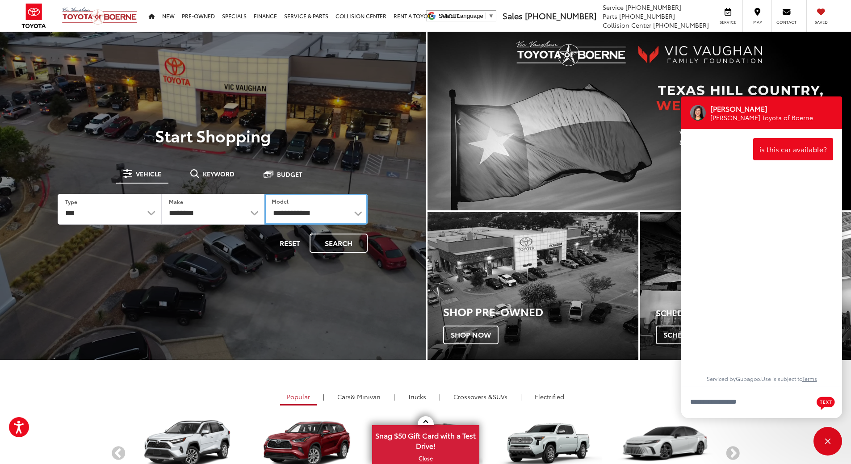
click at [264, 194] on select "**********" at bounding box center [315, 209] width 103 height 31
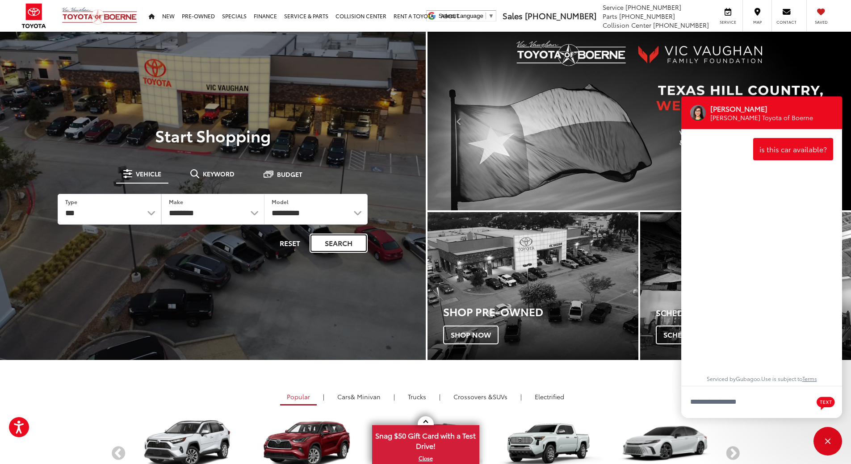
click at [338, 242] on button "Search" at bounding box center [338, 243] width 58 height 19
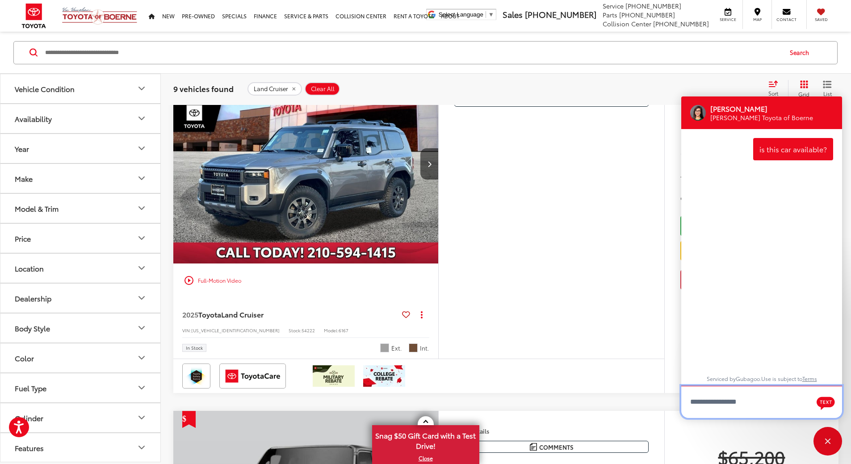
scroll to position [134, 0]
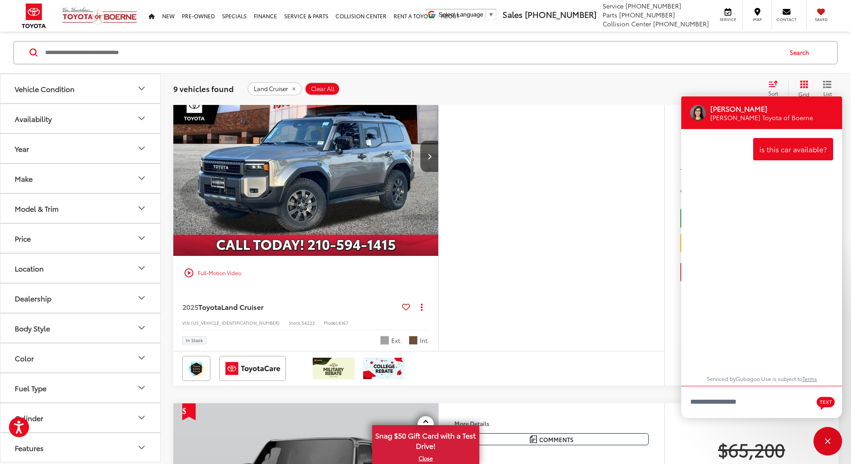
click at [372, 188] on img "2025 Toyota Land Cruiser Land Cruiser 0" at bounding box center [306, 157] width 266 height 200
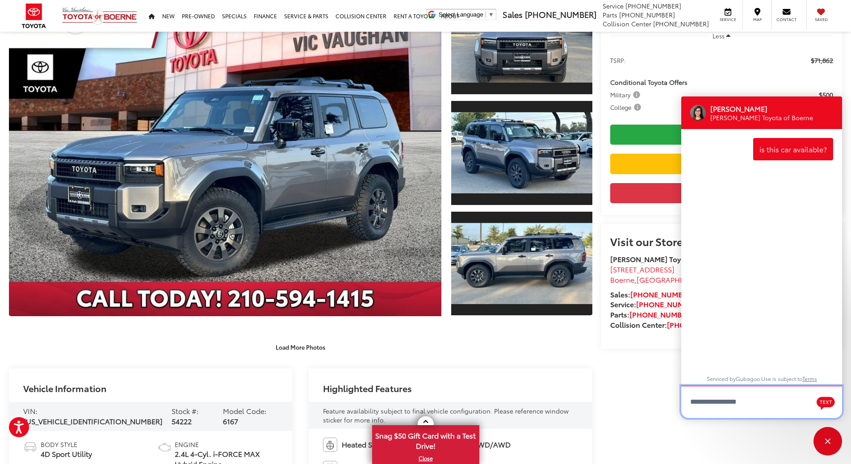
scroll to position [134, 0]
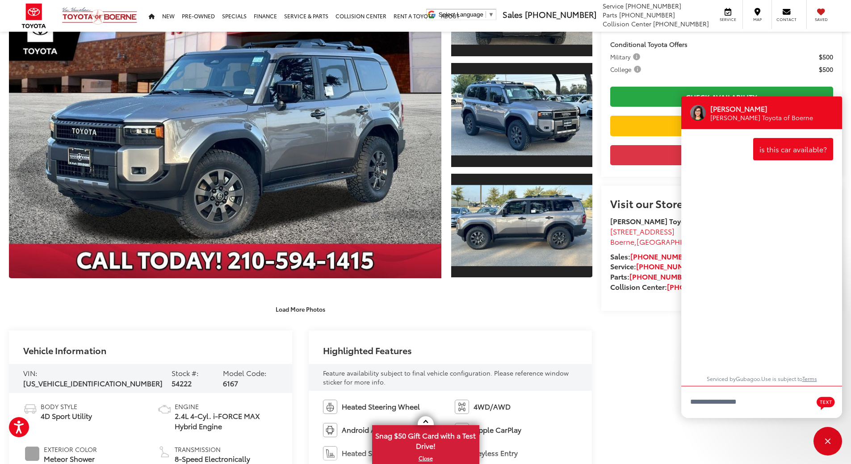
click at [428, 298] on div "Load More Photos" at bounding box center [300, 304] width 583 height 25
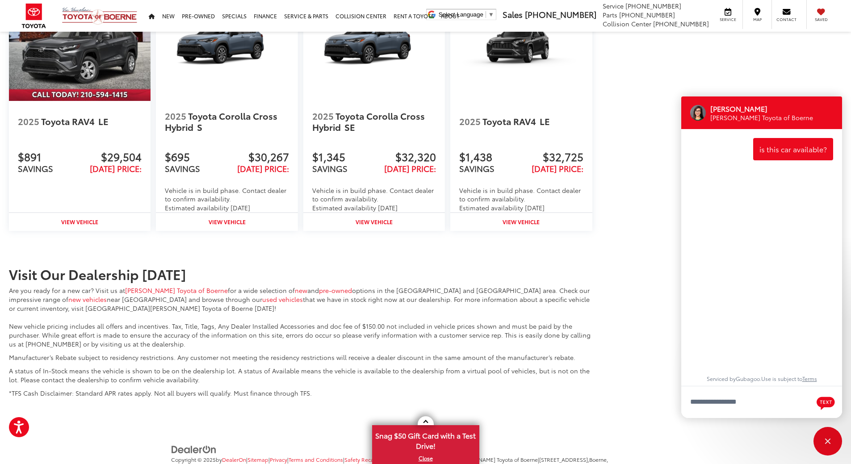
scroll to position [1399, 0]
